Goal: Find contact information: Find contact information

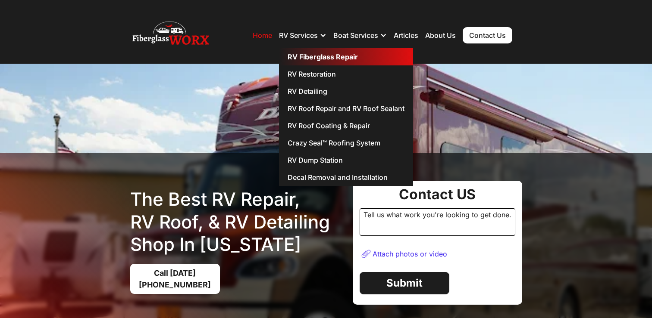
click at [311, 58] on link "RV Fiberglass Repair" at bounding box center [346, 56] width 134 height 17
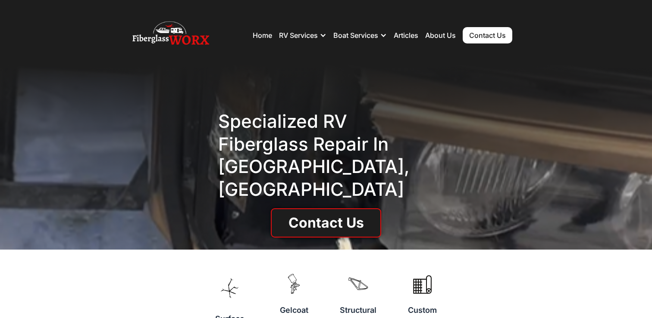
click at [468, 94] on div "Specialized RV Fiberglass repair in Denver, CO Contact Us" at bounding box center [326, 157] width 652 height 186
